Goal: Navigation & Orientation: Find specific page/section

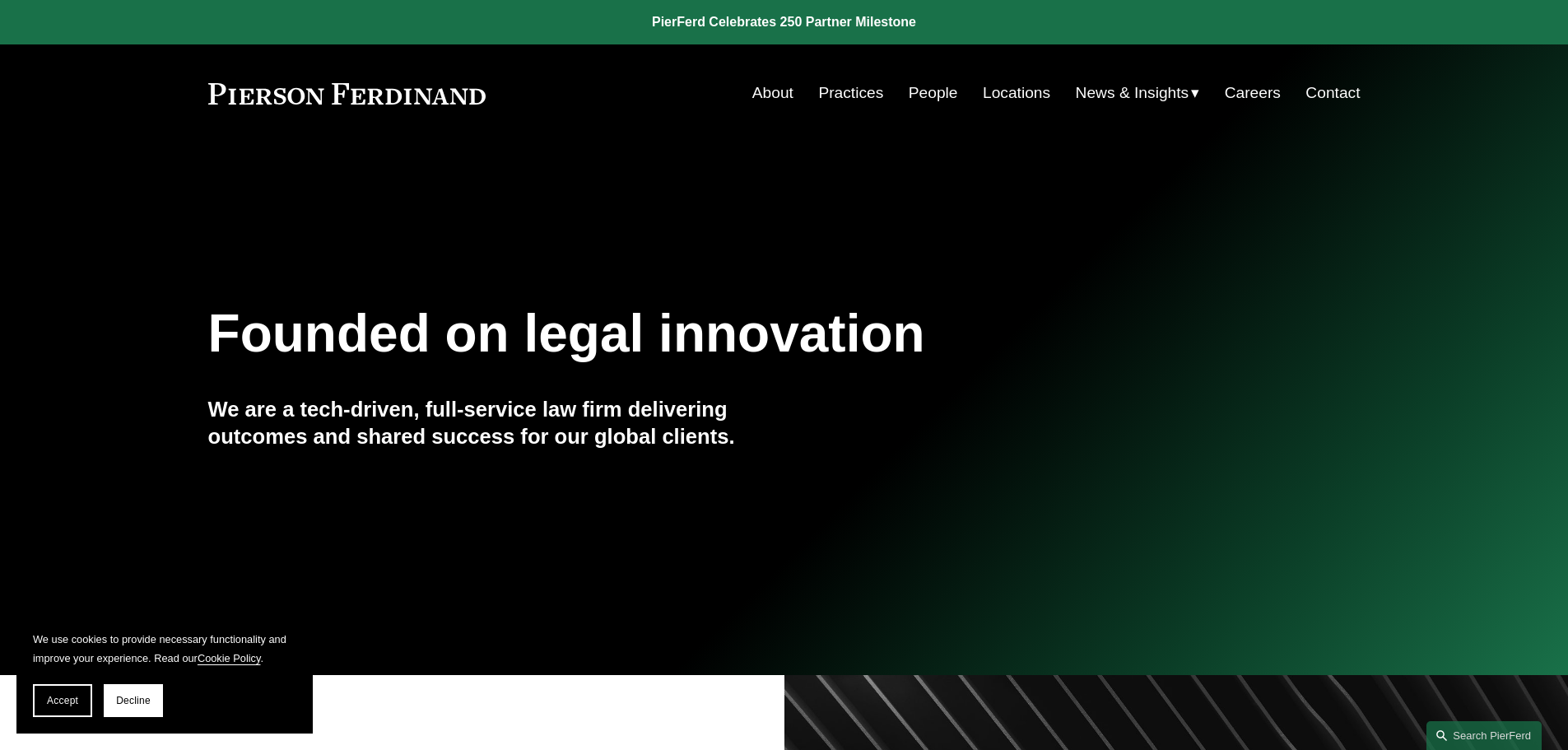
click at [769, 98] on link "About" at bounding box center [773, 93] width 41 height 31
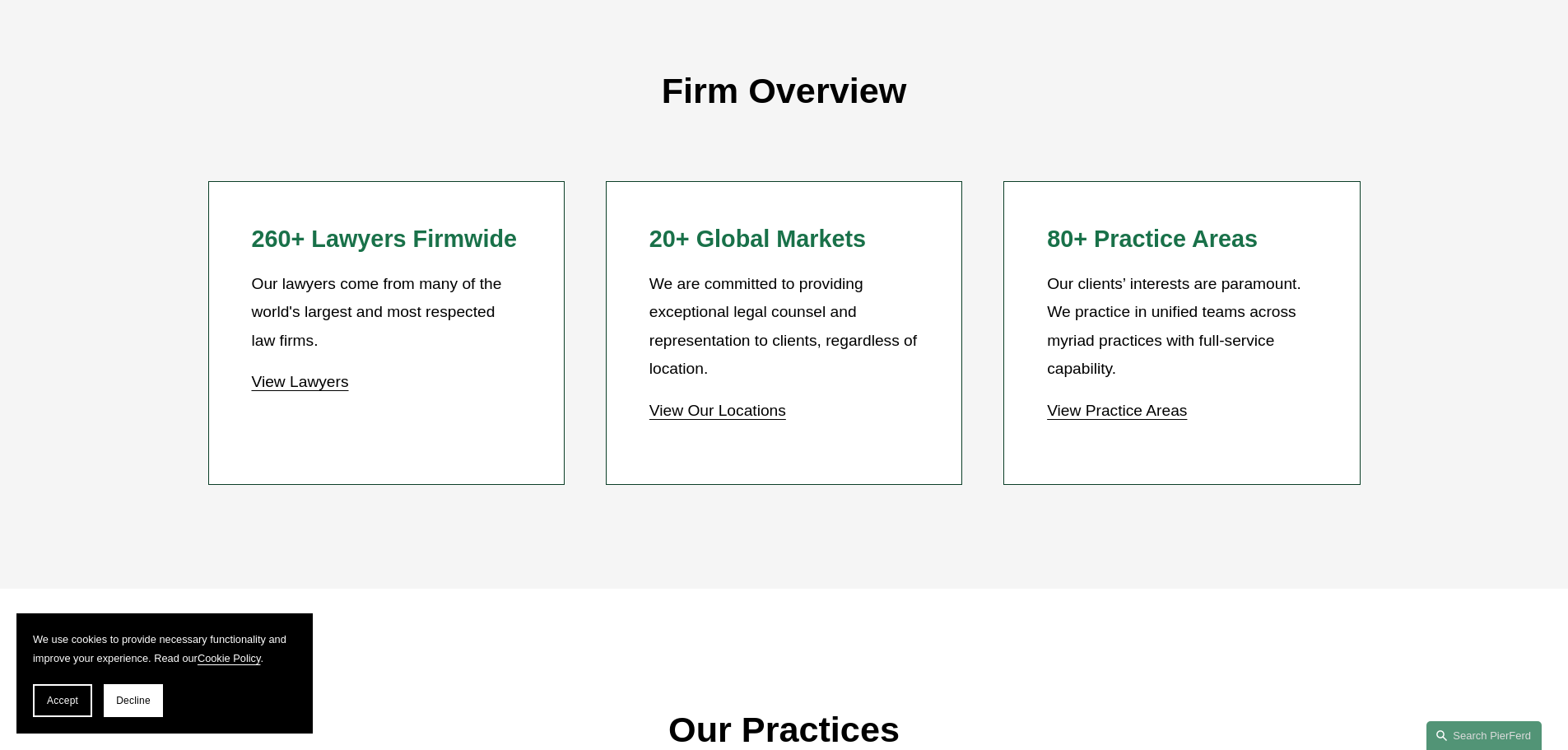
scroll to position [1564, 0]
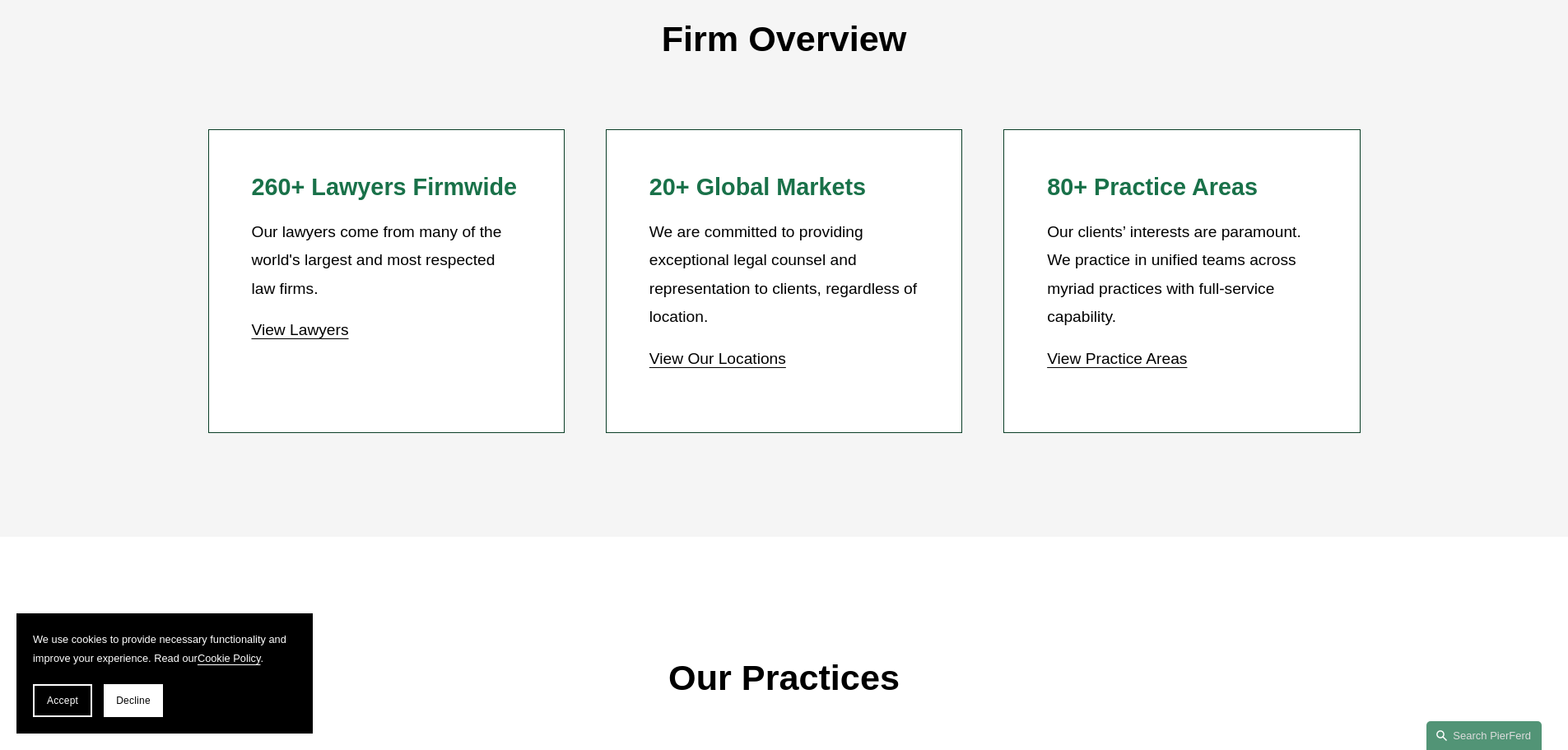
click at [761, 359] on link "View Our Locations" at bounding box center [717, 358] width 137 height 17
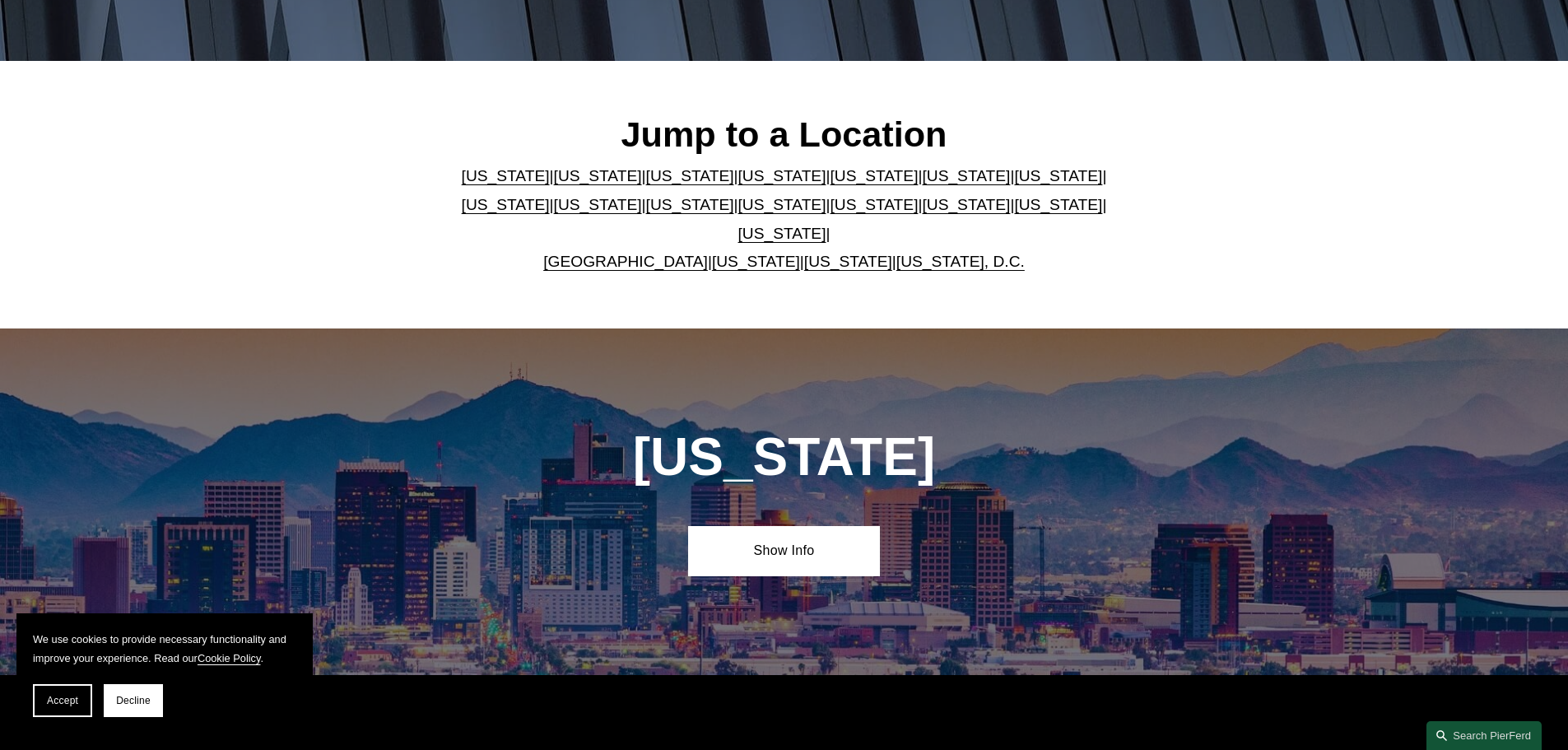
scroll to position [412, 0]
